Goal: Information Seeking & Learning: Learn about a topic

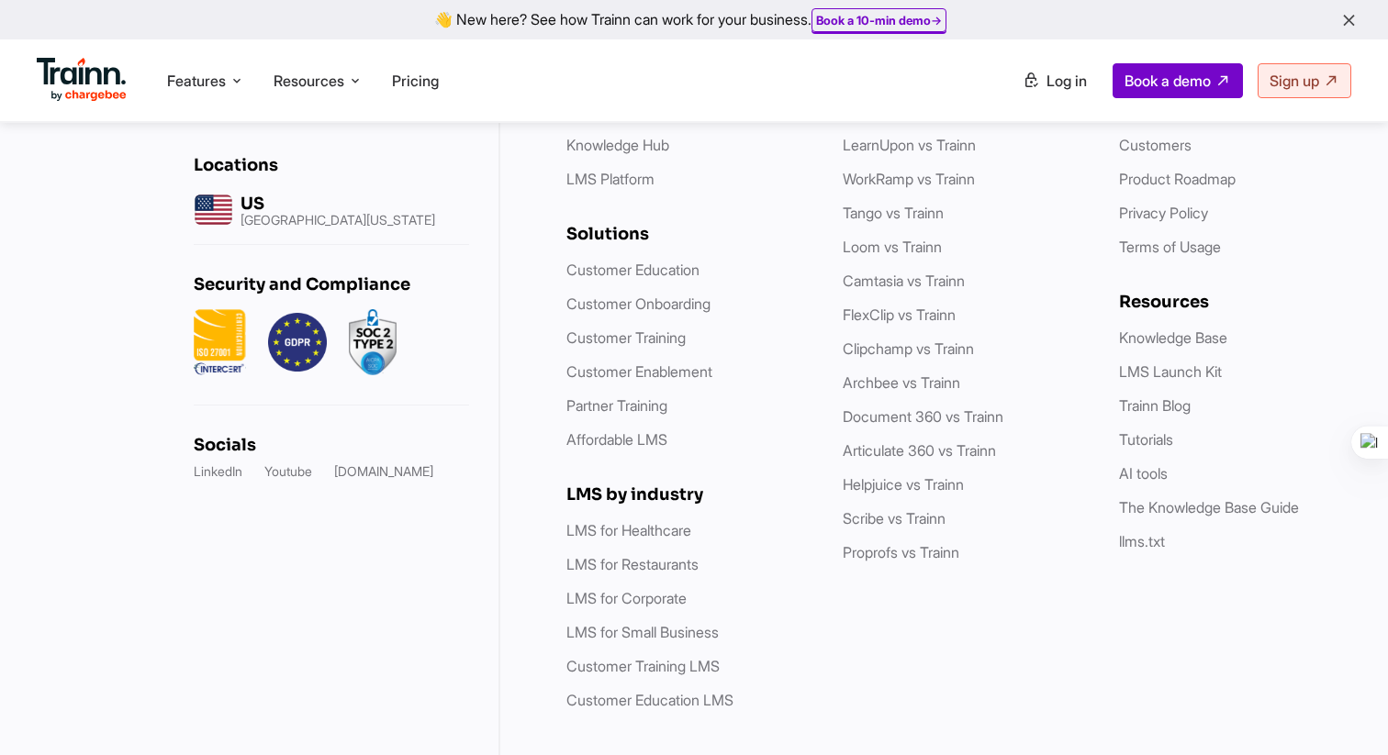
scroll to position [5418, 0]
click at [1124, 429] on link "Tutorials" at bounding box center [1146, 438] width 54 height 18
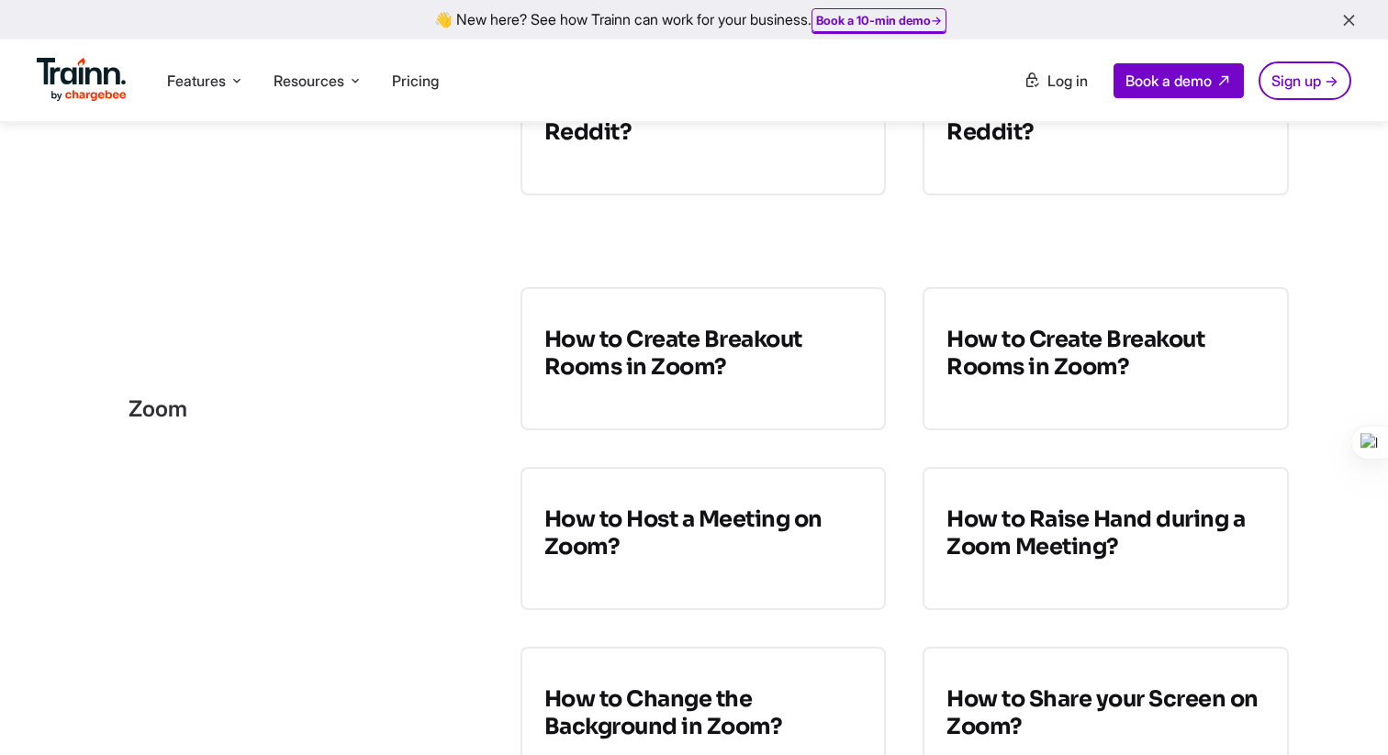
scroll to position [1217, 0]
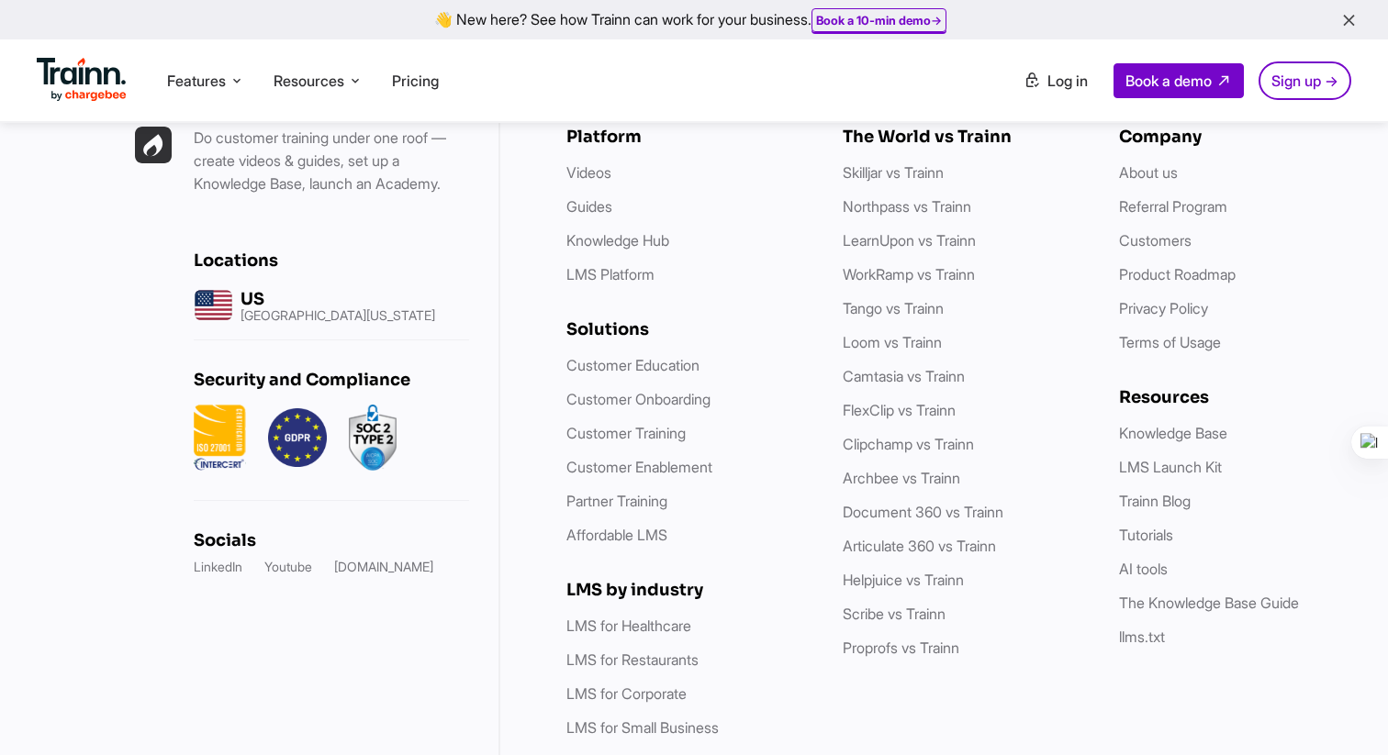
scroll to position [3059, 0]
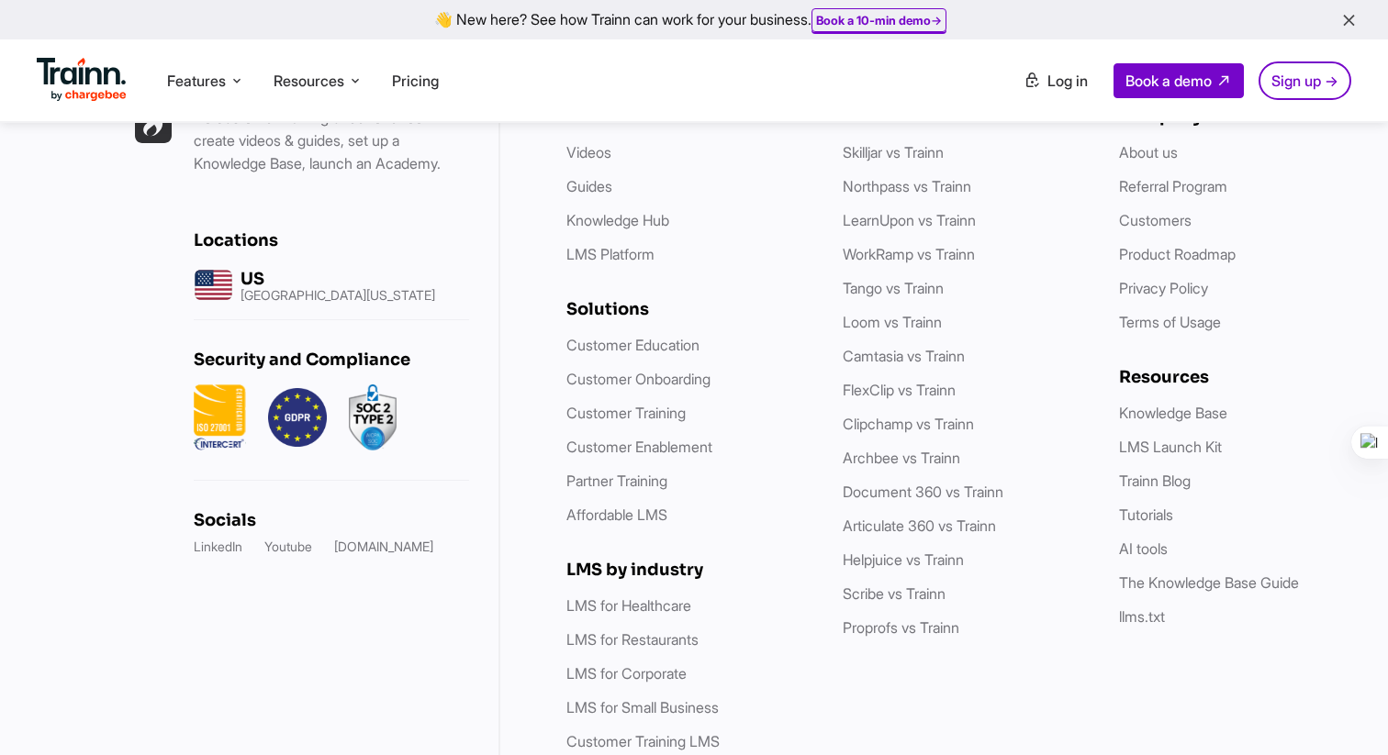
scroll to position [3079, 0]
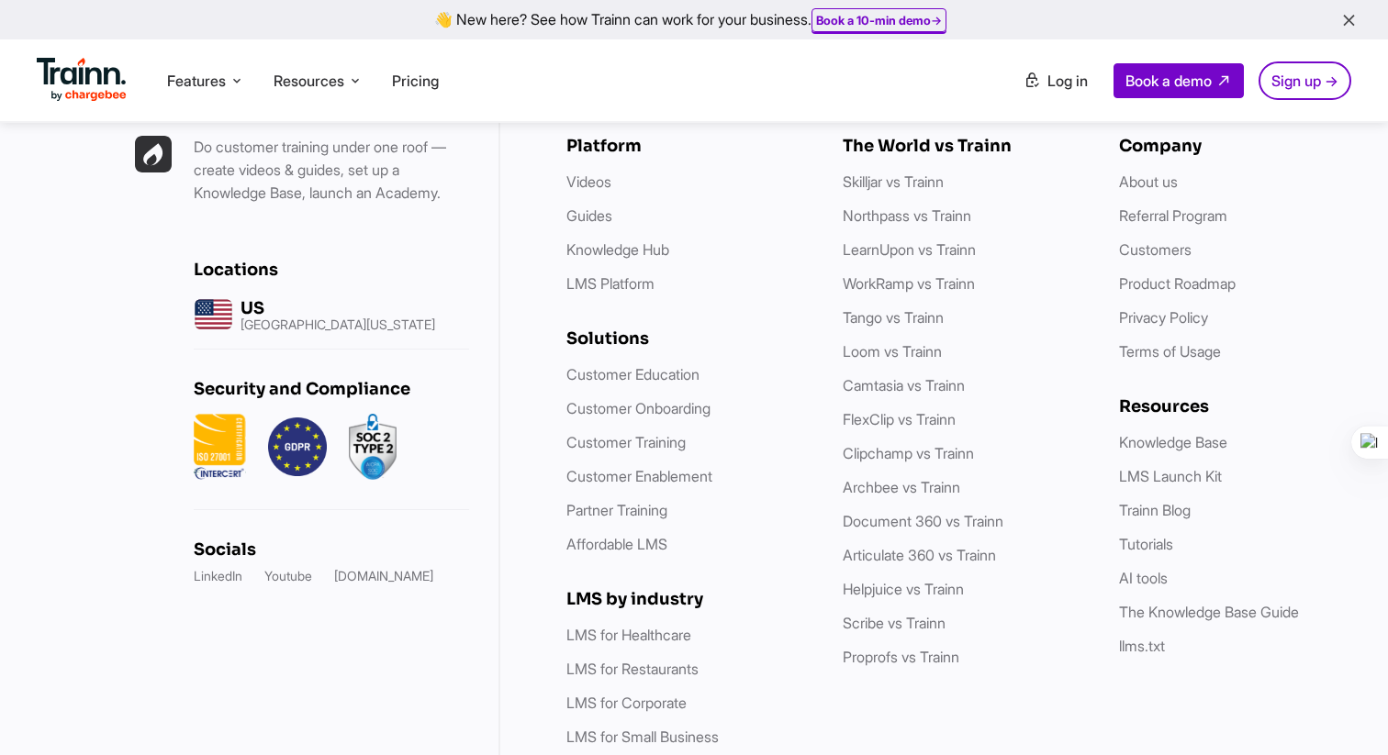
scroll to position [3026, 0]
